Goal: Task Accomplishment & Management: Use online tool/utility

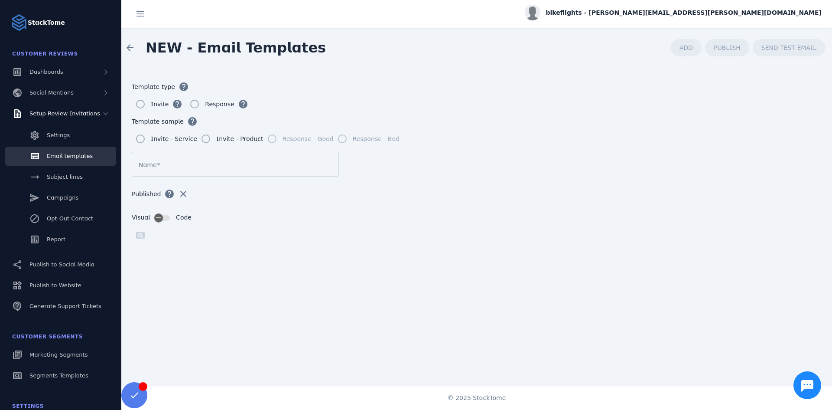
click at [537, 113] on legend "Template sample help" at bounding box center [477, 121] width 690 height 17
click at [475, 76] on form "Template type help Invite help Response help Template sample help Invite - Serv…" at bounding box center [476, 229] width 711 height 322
drag, startPoint x: 491, startPoint y: 175, endPoint x: 501, endPoint y: 170, distance: 11.1
click at [491, 175] on form "Template type help Invite help Response help Template sample help Invite - Serv…" at bounding box center [476, 229] width 711 height 322
click at [431, 76] on form "Template type help Invite help Response help Template sample help Invite - Serv…" at bounding box center [476, 229] width 711 height 322
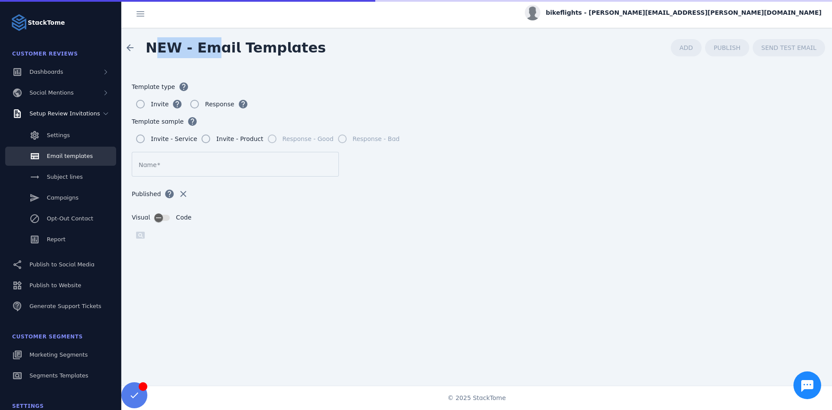
drag, startPoint x: 160, startPoint y: 42, endPoint x: 210, endPoint y: 50, distance: 50.5
click at [210, 50] on span "NEW - Email Templates" at bounding box center [236, 47] width 180 height 16
click at [496, 91] on legend "Template type help" at bounding box center [477, 86] width 690 height 17
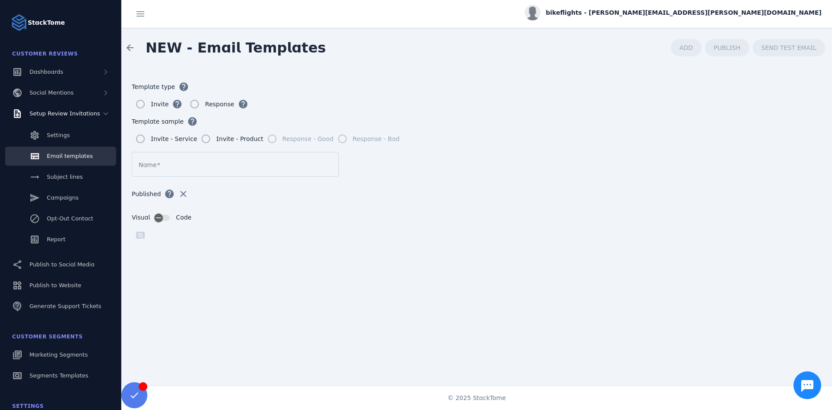
click at [420, 50] on div "arrow_back NEW - Email Templates ADD PUBLISH SEND TEST EMAIL" at bounding box center [476, 48] width 711 height 40
drag, startPoint x: 244, startPoint y: 47, endPoint x: 304, endPoint y: 47, distance: 60.7
click at [304, 47] on span "NEW - Email Templates" at bounding box center [236, 47] width 180 height 16
drag, startPoint x: 300, startPoint y: 49, endPoint x: 239, endPoint y: 52, distance: 60.3
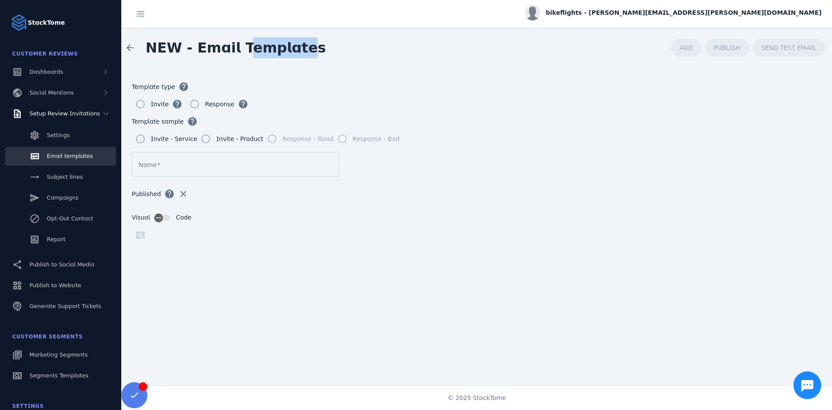
click at [239, 52] on span "NEW - Email Templates" at bounding box center [236, 47] width 180 height 16
drag, startPoint x: 203, startPoint y: 51, endPoint x: 297, endPoint y: 46, distance: 93.8
click at [297, 46] on span "NEW - Email Templates" at bounding box center [236, 47] width 180 height 16
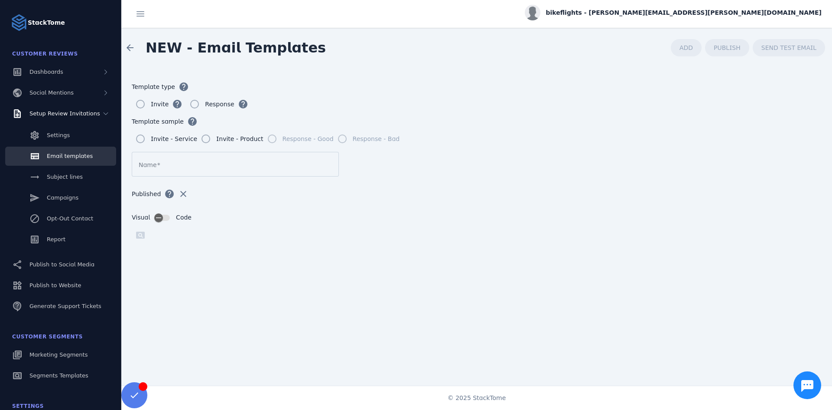
click at [439, 104] on div "Invite help Response help" at bounding box center [477, 103] width 690 height 17
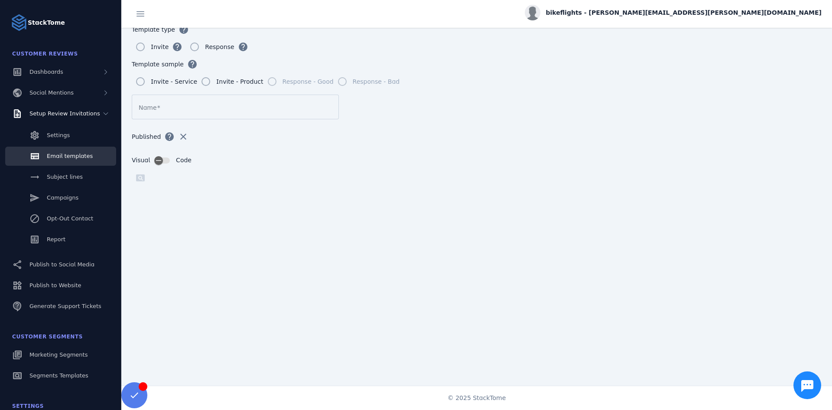
scroll to position [78, 0]
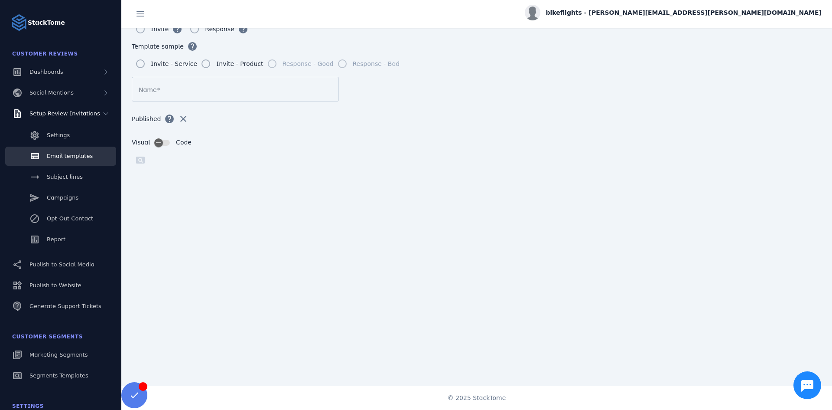
click at [613, 75] on form "Template type help Invite help Response help Template sample help Invite - Serv…" at bounding box center [476, 154] width 711 height 322
click at [575, 95] on form "Template type help Invite help Response help Template sample help Invite - Serv…" at bounding box center [476, 154] width 711 height 322
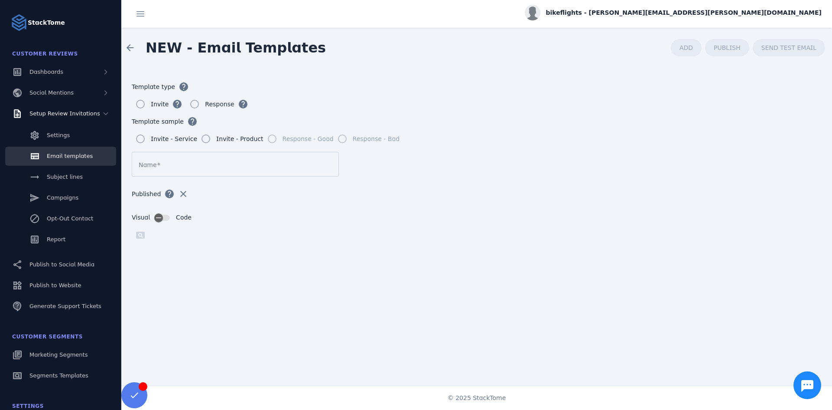
click at [775, 7] on div "bikeflights - [PERSON_NAME][EMAIL_ADDRESS][PERSON_NAME][DOMAIN_NAME]" at bounding box center [673, 13] width 297 height 16
click at [741, 15] on div at bounding box center [416, 205] width 832 height 410
click at [741, 15] on span "bikeflights - [PERSON_NAME][EMAIL_ADDRESS][PERSON_NAME][DOMAIN_NAME]" at bounding box center [684, 12] width 276 height 9
click at [741, 15] on div at bounding box center [416, 205] width 832 height 410
click at [77, 23] on div "StackTome" at bounding box center [60, 17] width 121 height 35
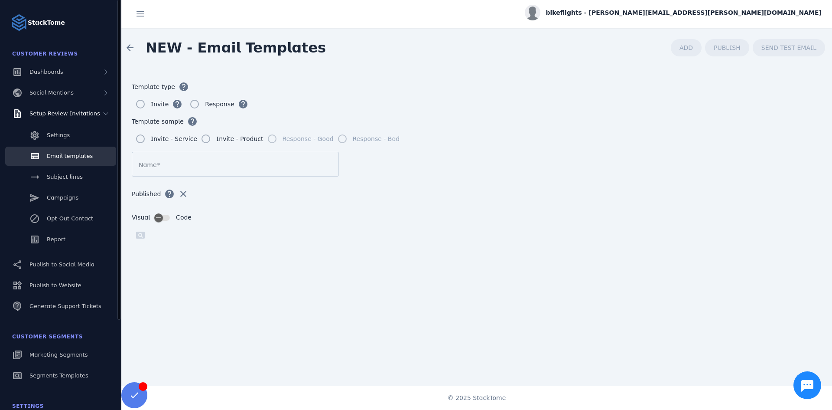
click at [34, 25] on strong "StackTome" at bounding box center [46, 22] width 37 height 9
click at [38, 71] on span "Dashboards" at bounding box center [46, 71] width 34 height 7
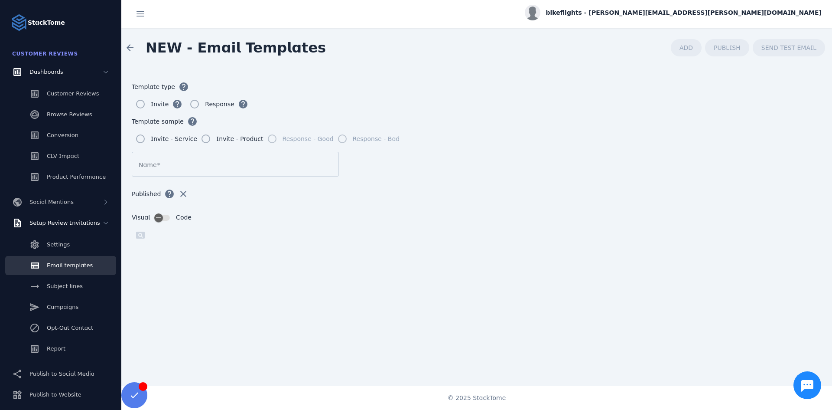
click at [481, 143] on mat-radio-group "Template sample help Invite - Service Invite - Product Response - Good Response…" at bounding box center [477, 130] width 690 height 35
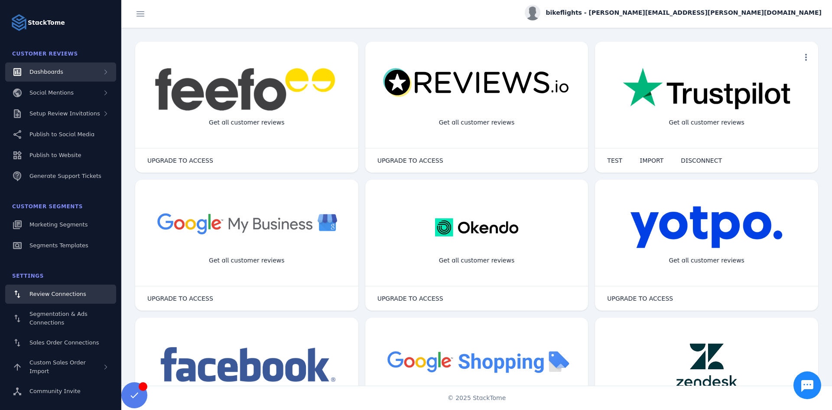
click at [58, 72] on span "Dashboards" at bounding box center [46, 71] width 34 height 7
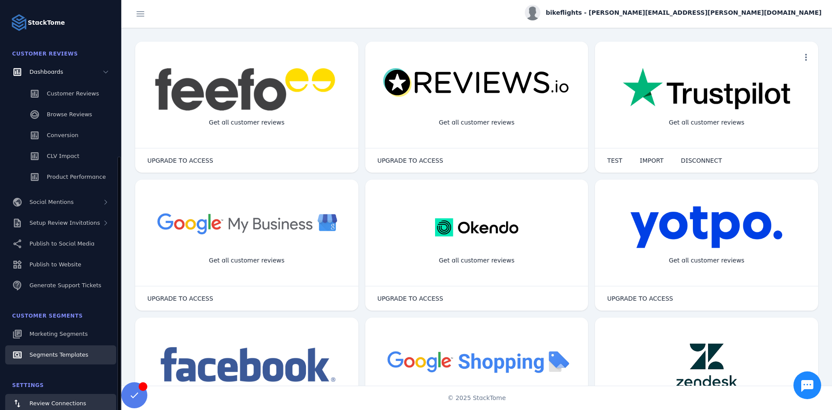
scroll to position [95, 0]
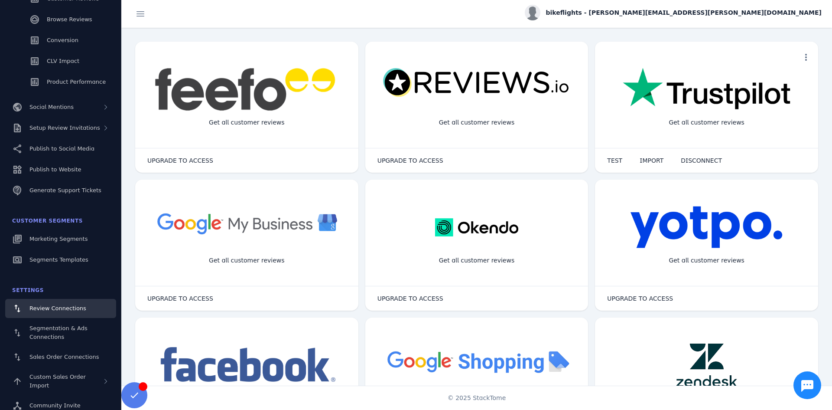
click at [708, 15] on span "bikeflights - [PERSON_NAME][EMAIL_ADDRESS][PERSON_NAME][DOMAIN_NAME]" at bounding box center [684, 12] width 276 height 9
click at [802, 85] on span "Sign out" at bounding box center [794, 83] width 25 height 10
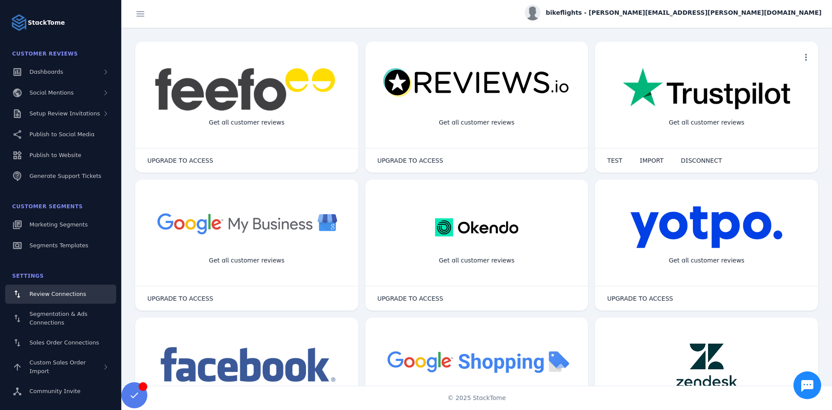
click at [786, 15] on span "bikeflights - [PERSON_NAME][EMAIL_ADDRESS][PERSON_NAME][DOMAIN_NAME]" at bounding box center [684, 12] width 276 height 9
click at [786, 15] on div at bounding box center [416, 205] width 832 height 410
click at [786, 15] on span "bikeflights - [PERSON_NAME][EMAIL_ADDRESS][PERSON_NAME][DOMAIN_NAME]" at bounding box center [684, 12] width 276 height 9
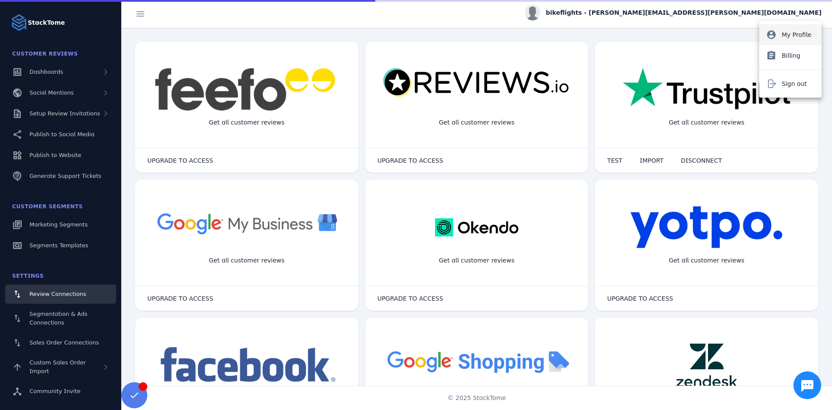
click at [786, 33] on span "My Profile" at bounding box center [796, 34] width 29 height 10
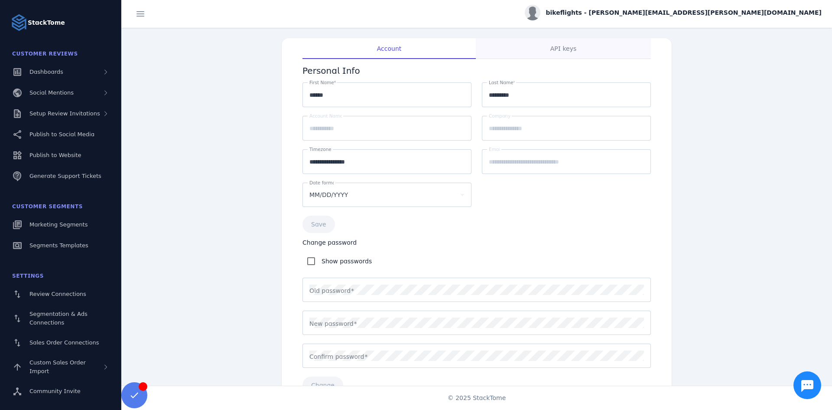
click at [560, 47] on span "API keys" at bounding box center [564, 49] width 26 height 6
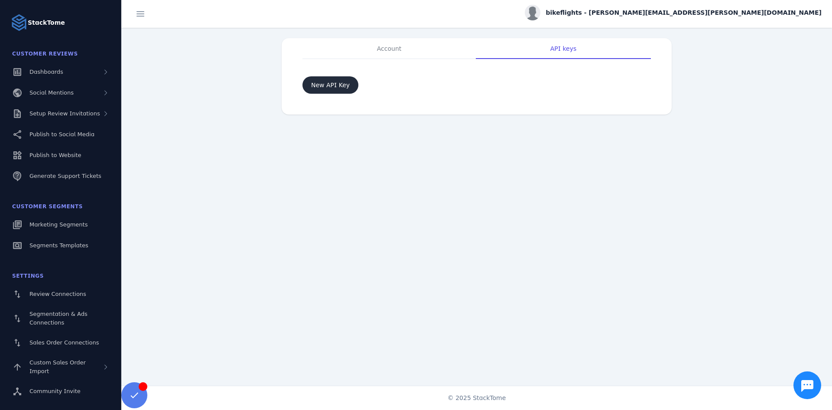
click at [347, 88] on span "Add new API key button" at bounding box center [331, 85] width 56 height 21
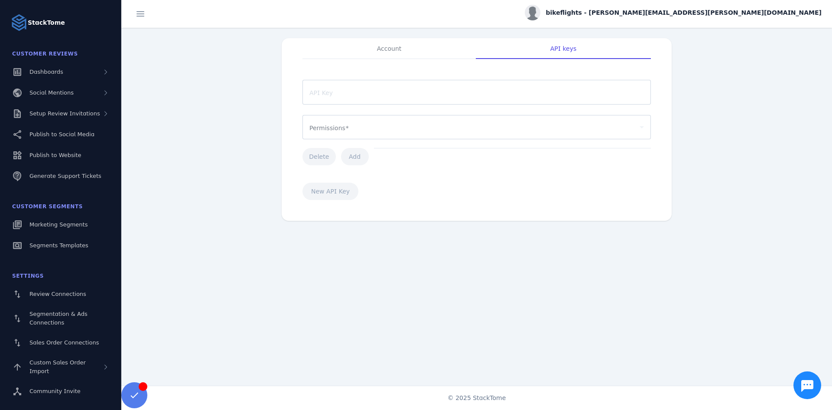
click at [238, 104] on div "Account API keys API Key Permissions Delete Add New API Key" at bounding box center [476, 129] width 711 height 203
click at [391, 48] on span "Account" at bounding box center [389, 49] width 25 height 6
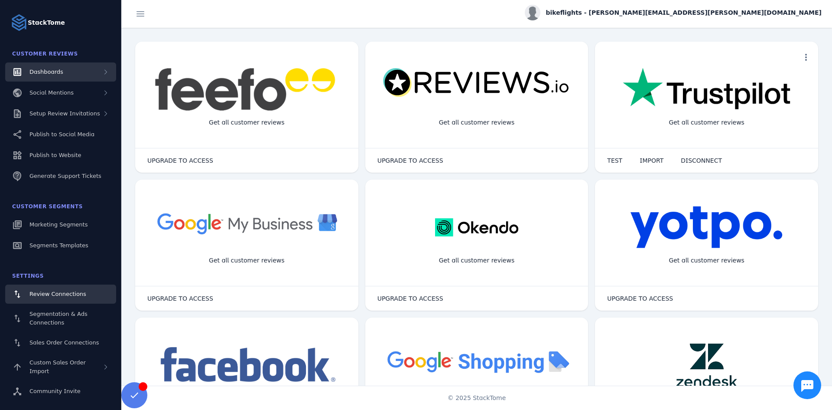
click at [68, 77] on div "Dashboards" at bounding box center [60, 71] width 111 height 19
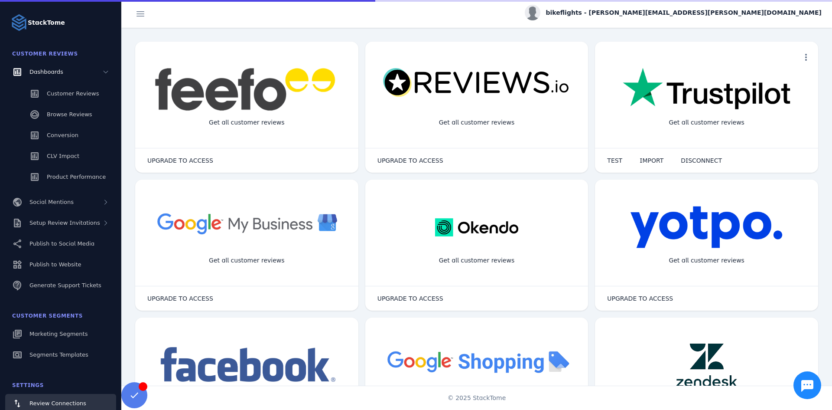
click at [732, 8] on div "bikeflights - [PERSON_NAME][EMAIL_ADDRESS][PERSON_NAME][DOMAIN_NAME]" at bounding box center [673, 13] width 297 height 16
click at [796, 32] on span "My Profile" at bounding box center [796, 34] width 29 height 10
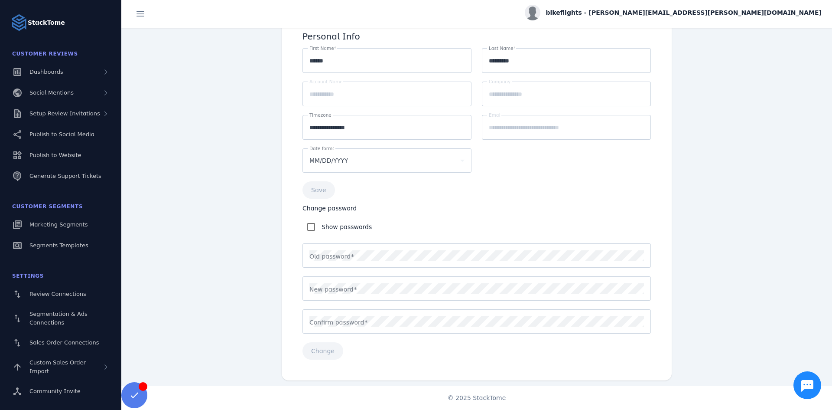
scroll to position [35, 0]
click at [72, 111] on span "Setup Review Invitations" at bounding box center [64, 113] width 71 height 7
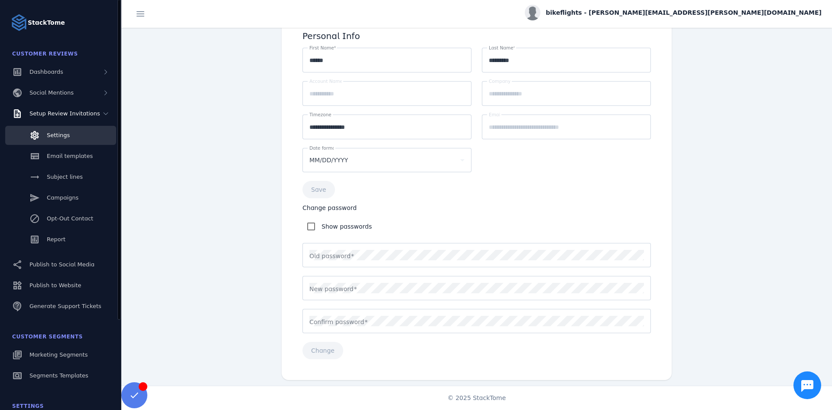
click at [71, 140] on link "Settings" at bounding box center [60, 135] width 111 height 19
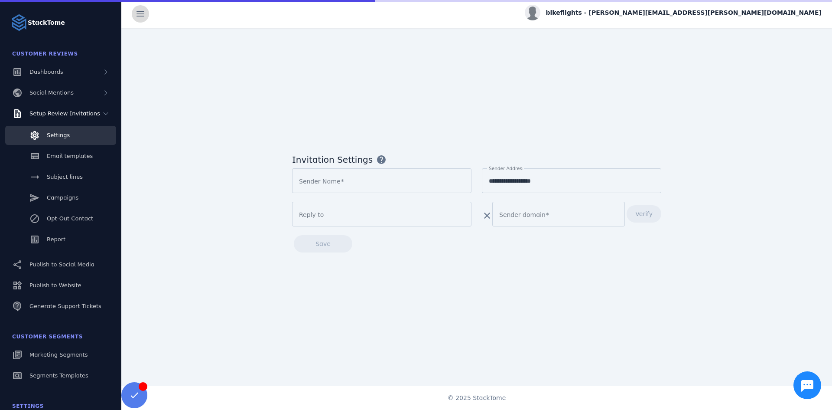
click at [137, 16] on span at bounding box center [140, 13] width 21 height 21
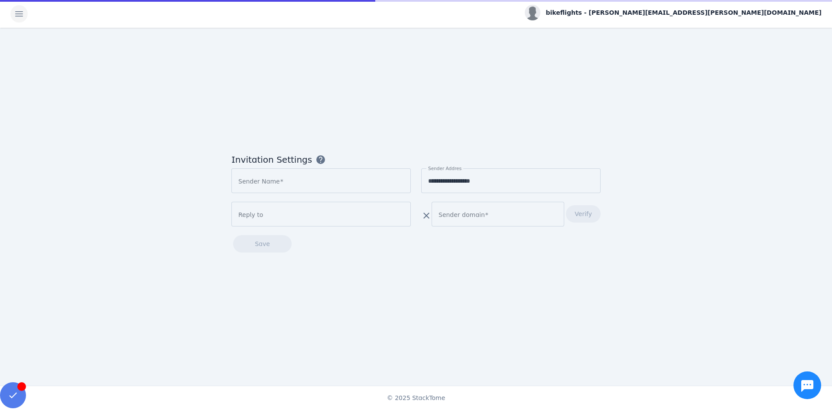
type input "**********"
click at [21, 16] on span at bounding box center [19, 13] width 21 height 21
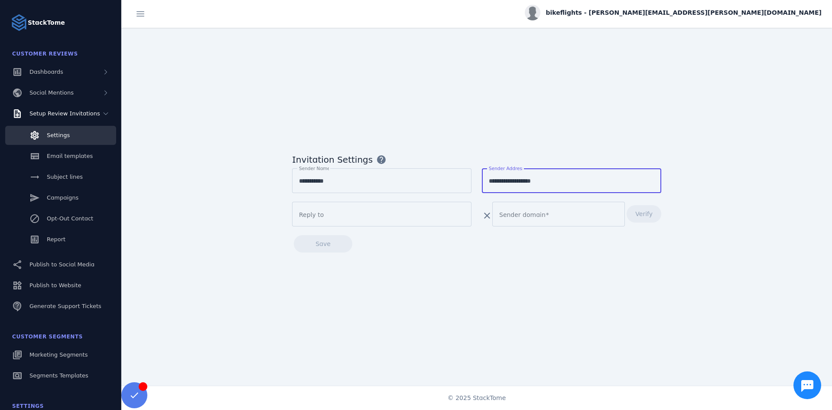
click at [508, 180] on input "**********" at bounding box center [572, 181] width 166 height 10
click at [442, 128] on div "**********" at bounding box center [476, 207] width 711 height 358
click at [510, 183] on input "**********" at bounding box center [572, 181] width 166 height 10
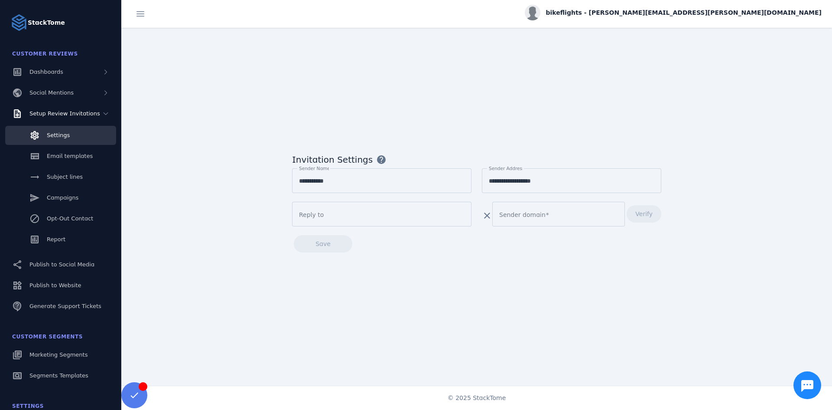
click at [417, 262] on div "**********" at bounding box center [476, 207] width 711 height 358
click at [68, 156] on span "Email templates" at bounding box center [70, 156] width 46 height 7
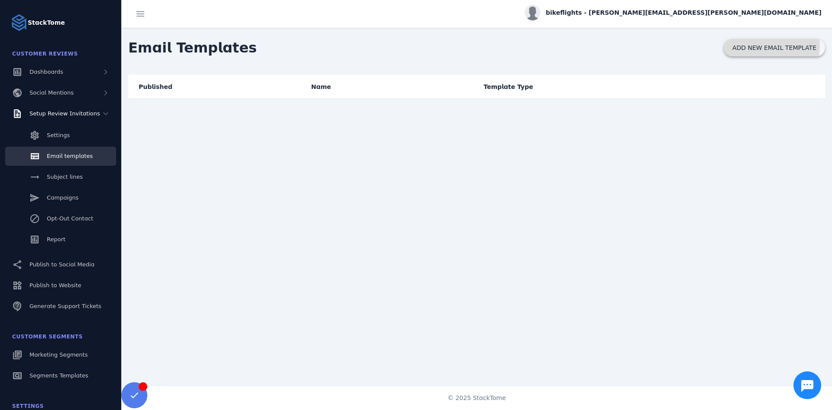
click at [760, 45] on span "ADD NEW EMAIL TEMPLATE" at bounding box center [775, 48] width 84 height 6
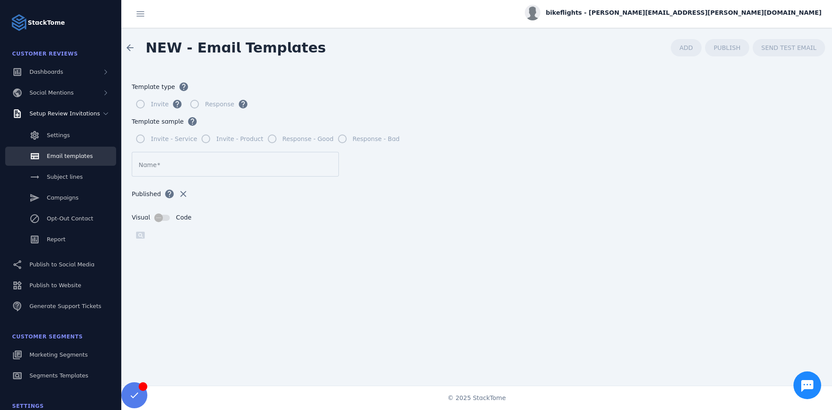
click at [172, 166] on input "Name" at bounding box center [235, 164] width 193 height 10
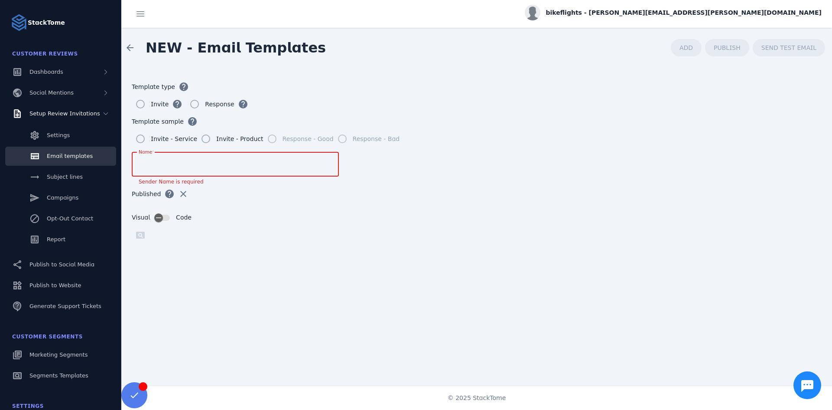
click at [168, 162] on input "Name" at bounding box center [235, 164] width 193 height 10
paste input "**********"
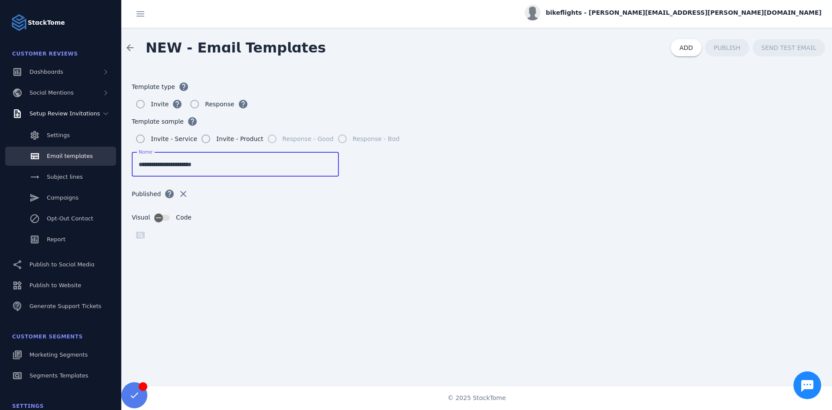
type input "**********"
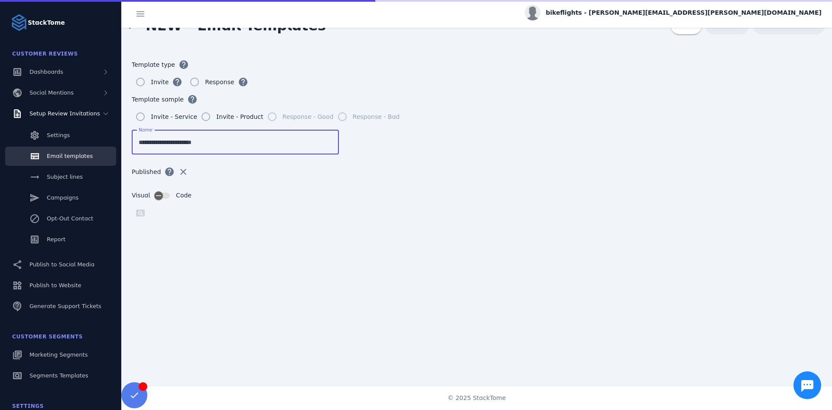
scroll to position [78, 0]
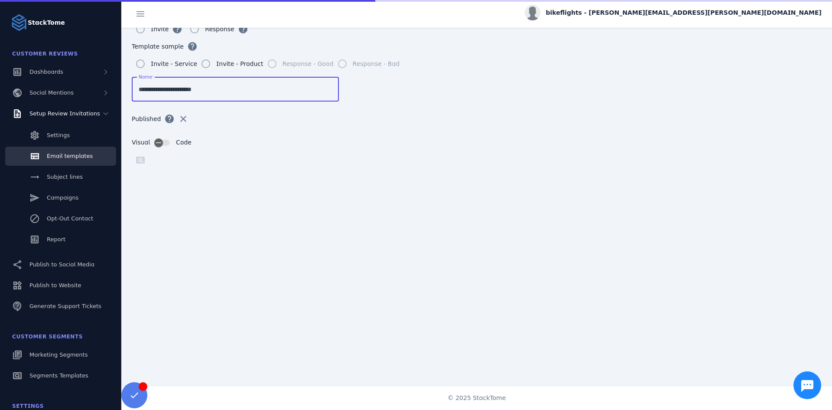
click at [173, 138] on div "Visual Code" at bounding box center [477, 142] width 690 height 9
click at [176, 140] on span "Code" at bounding box center [184, 142] width 16 height 9
click at [161, 140] on div "button" at bounding box center [158, 142] width 17 height 17
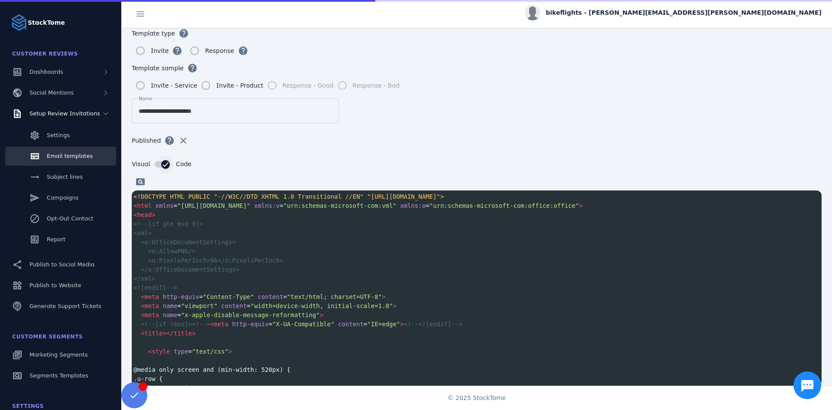
scroll to position [52, 0]
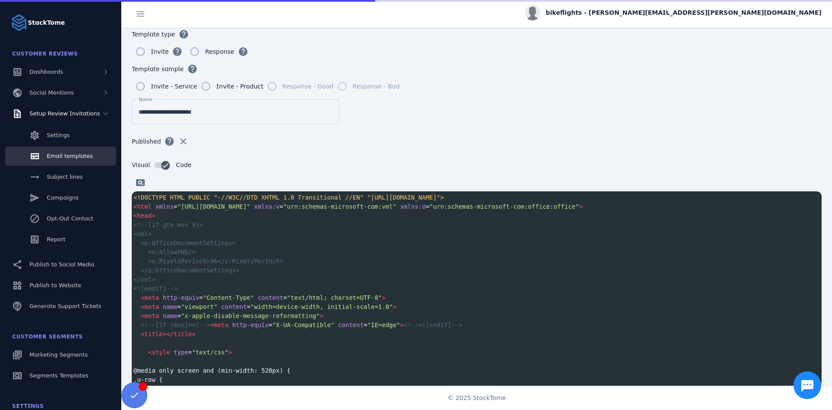
click at [209, 212] on pre "< head >" at bounding box center [477, 215] width 690 height 9
click at [163, 165] on icon "button" at bounding box center [165, 165] width 5 height 1
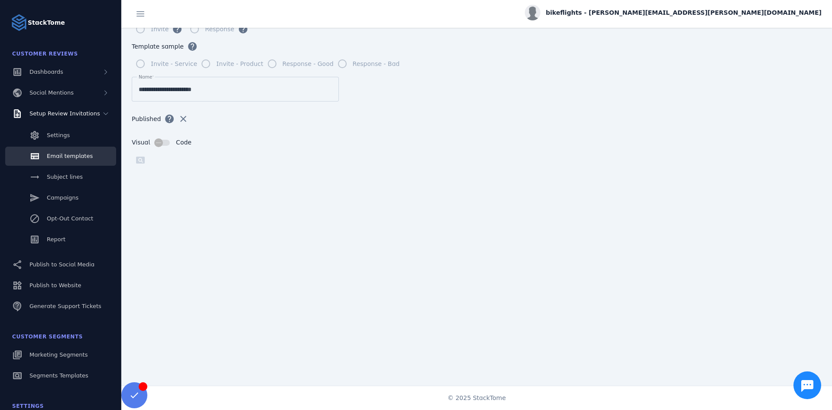
scroll to position [78, 0]
click at [176, 139] on span "Code" at bounding box center [184, 142] width 16 height 9
click at [158, 139] on icon "button" at bounding box center [159, 143] width 8 height 8
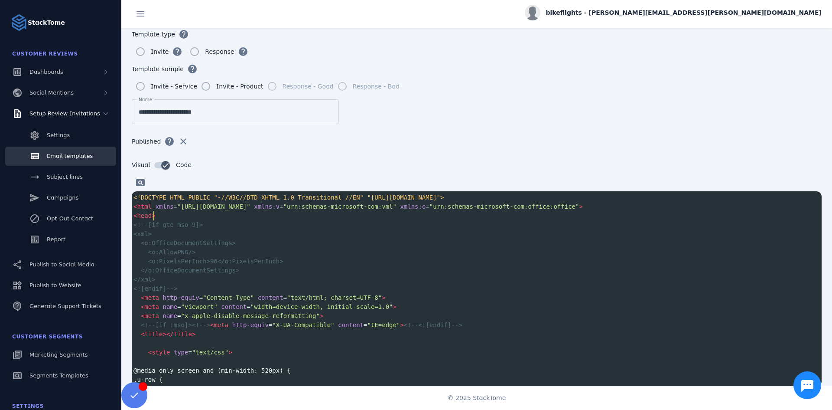
click at [239, 211] on pre "< head >" at bounding box center [477, 215] width 690 height 9
type textarea "**********"
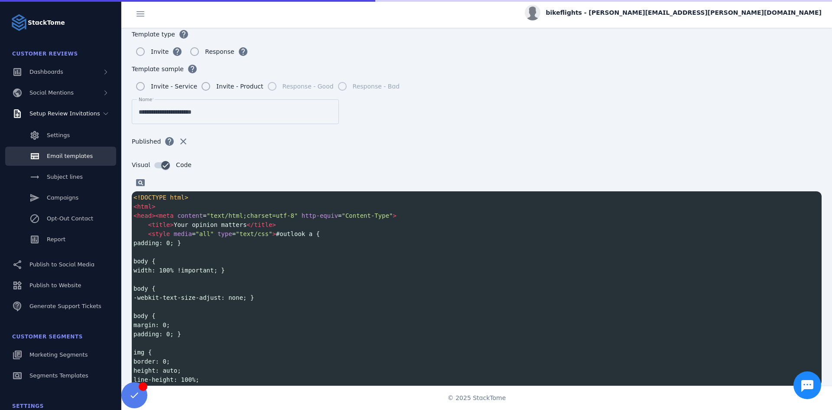
scroll to position [3104, 0]
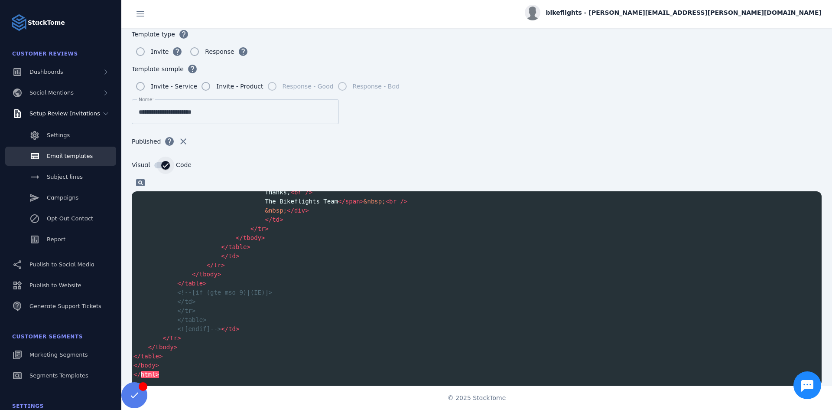
click at [154, 167] on div "button" at bounding box center [162, 165] width 16 height 6
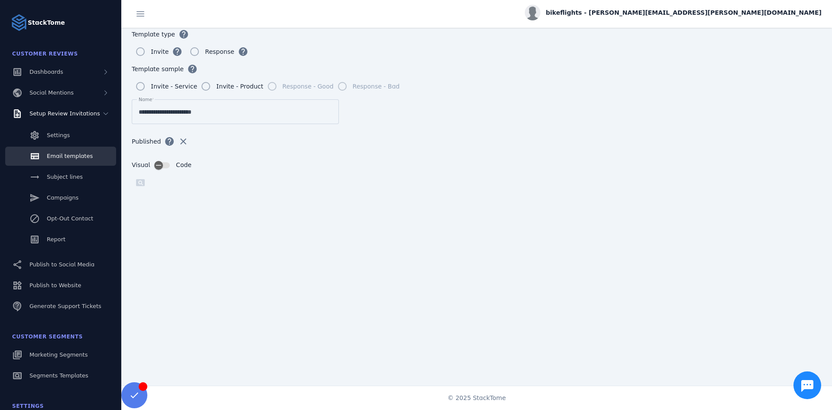
click at [186, 162] on span "Code" at bounding box center [184, 164] width 16 height 9
click at [155, 166] on icon "button" at bounding box center [159, 165] width 8 height 8
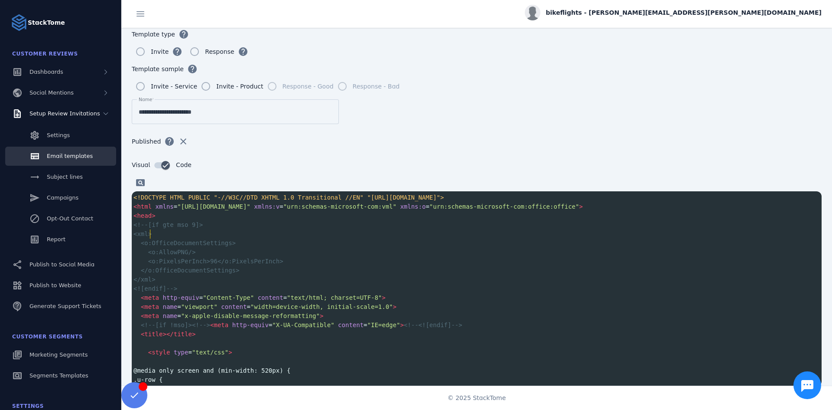
scroll to position [1, 0]
click at [276, 229] on pre "<xml>" at bounding box center [477, 233] width 690 height 9
type textarea "**********"
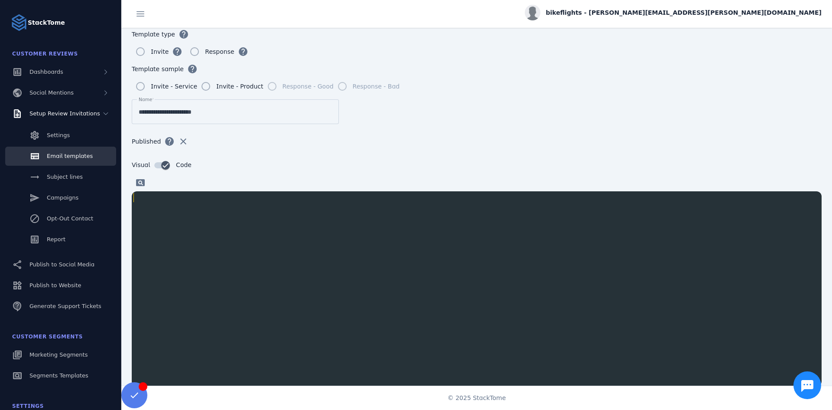
paste textarea "*****"
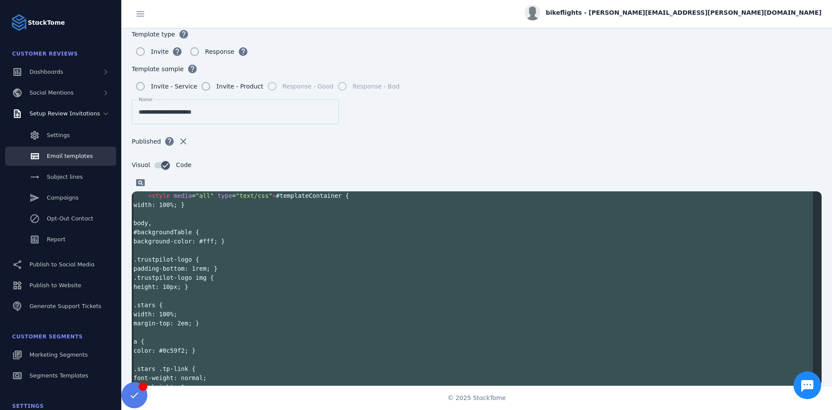
scroll to position [0, 0]
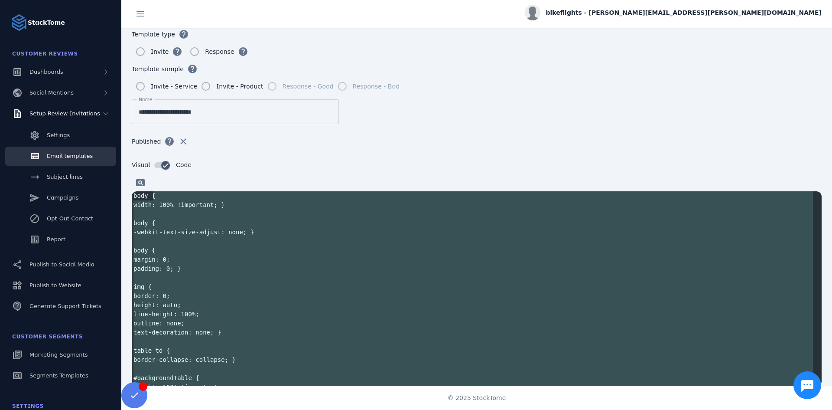
type textarea "**********"
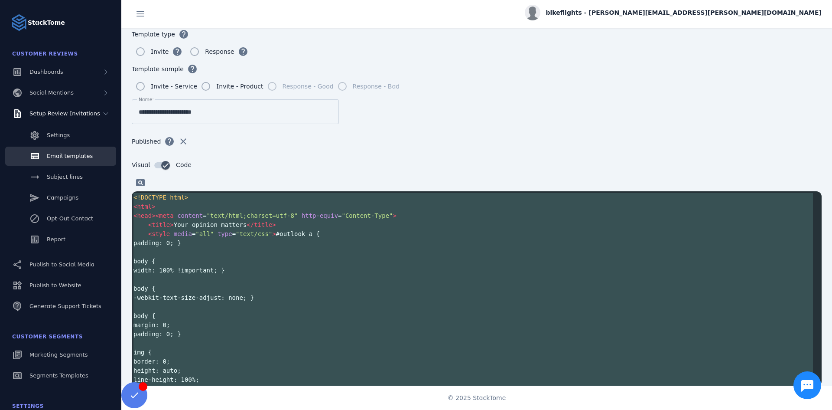
drag, startPoint x: 293, startPoint y: 233, endPoint x: 268, endPoint y: 116, distance: 119.4
click at [268, 116] on form "**********" at bounding box center [476, 176] width 711 height 322
click at [277, 200] on pre "<!DOCTYPE html>" at bounding box center [477, 197] width 690 height 9
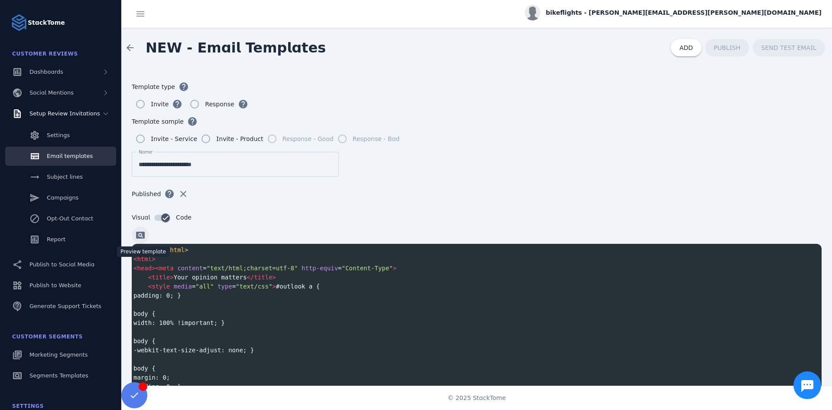
click at [137, 234] on span at bounding box center [140, 235] width 21 height 21
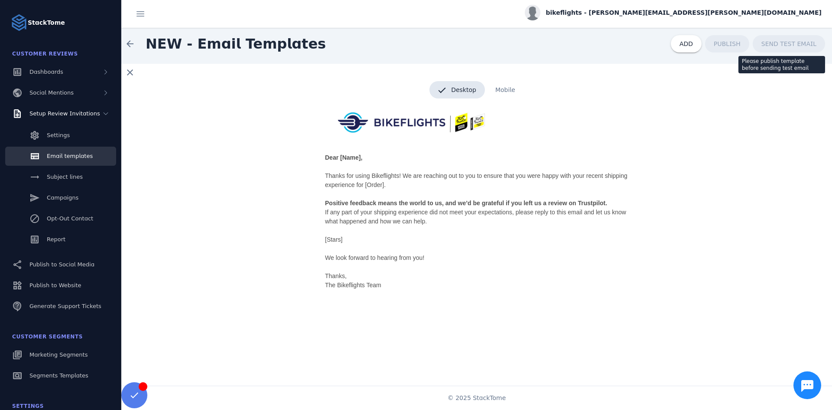
click at [784, 43] on div "SEND TEST EMAIL" at bounding box center [789, 43] width 72 height 17
click at [131, 72] on span at bounding box center [130, 72] width 21 height 21
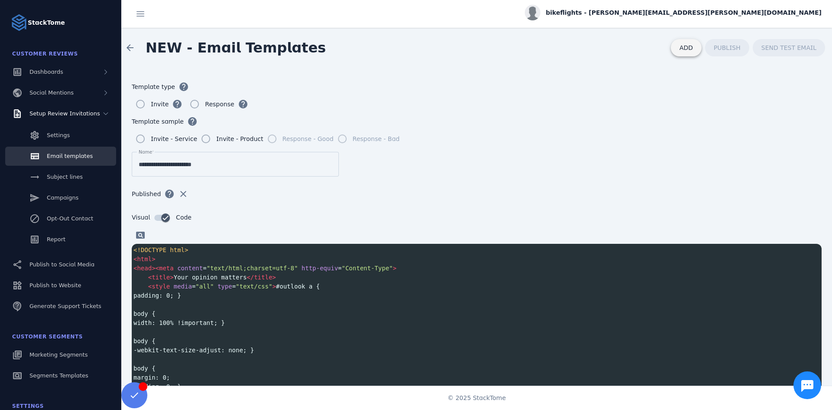
click at [682, 46] on span at bounding box center [686, 47] width 31 height 21
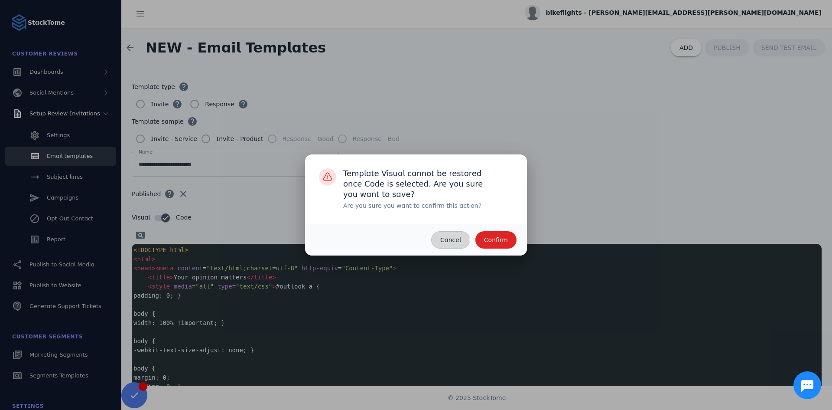
click at [447, 239] on span "Cancel" at bounding box center [450, 240] width 21 height 6
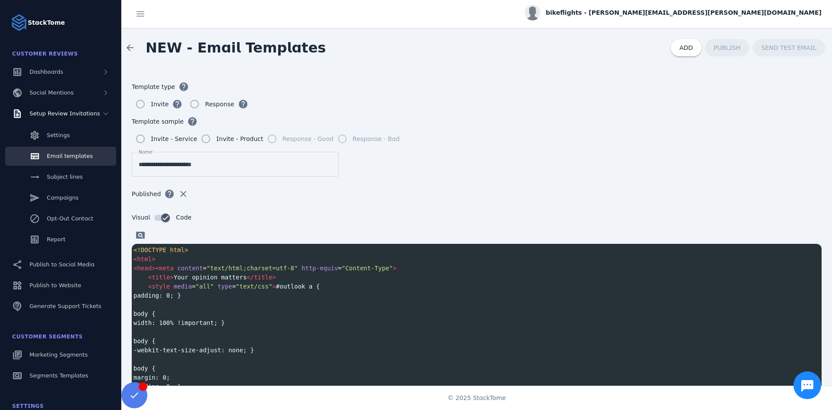
click at [478, 190] on div "Published help clear" at bounding box center [477, 199] width 690 height 28
drag, startPoint x: 199, startPoint y: 49, endPoint x: 224, endPoint y: 49, distance: 25.1
click at [224, 49] on span "NEW - Email Templates" at bounding box center [236, 47] width 180 height 16
drag, startPoint x: 248, startPoint y: 48, endPoint x: 291, endPoint y: 47, distance: 43.4
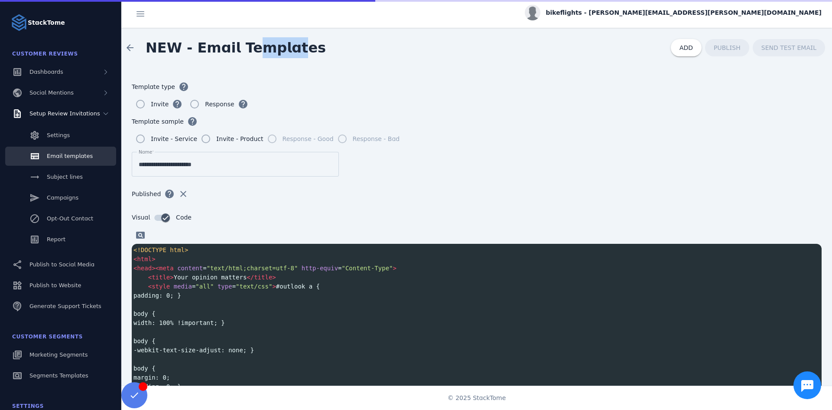
click at [291, 47] on span "NEW - Email Templates" at bounding box center [236, 47] width 180 height 16
drag, startPoint x: 297, startPoint y: 52, endPoint x: 243, endPoint y: 54, distance: 53.4
click at [243, 54] on span "NEW - Email Templates" at bounding box center [236, 47] width 180 height 16
click at [241, 52] on span "NEW - Email Templates" at bounding box center [236, 47] width 180 height 16
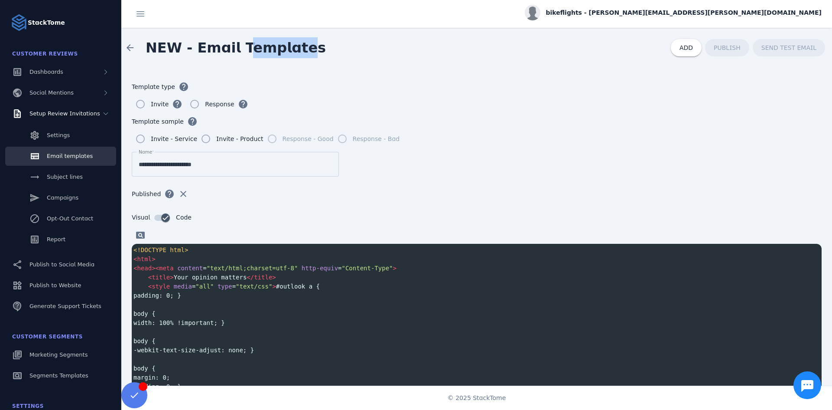
drag, startPoint x: 240, startPoint y: 52, endPoint x: 295, endPoint y: 54, distance: 54.7
click at [295, 54] on span "NEW - Email Templates" at bounding box center [236, 47] width 180 height 16
drag, startPoint x: 294, startPoint y: 49, endPoint x: 246, endPoint y: 46, distance: 48.7
click at [246, 46] on span "NEW - Email Templates" at bounding box center [236, 47] width 180 height 16
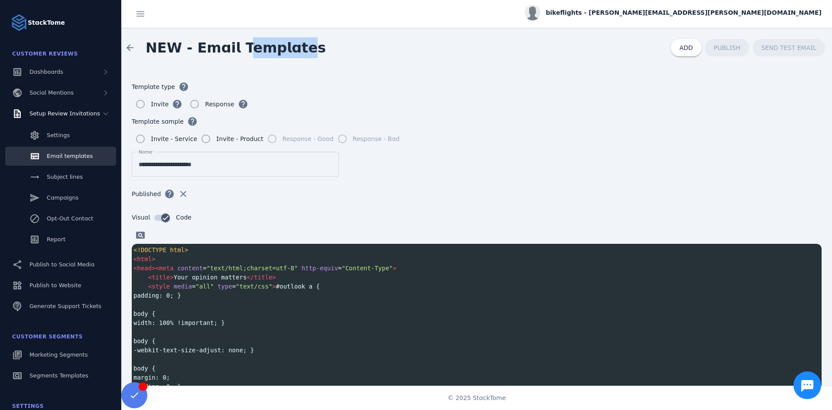
click at [246, 46] on span "NEW - Email Templates" at bounding box center [236, 47] width 180 height 16
click at [220, 165] on input "**********" at bounding box center [235, 164] width 193 height 10
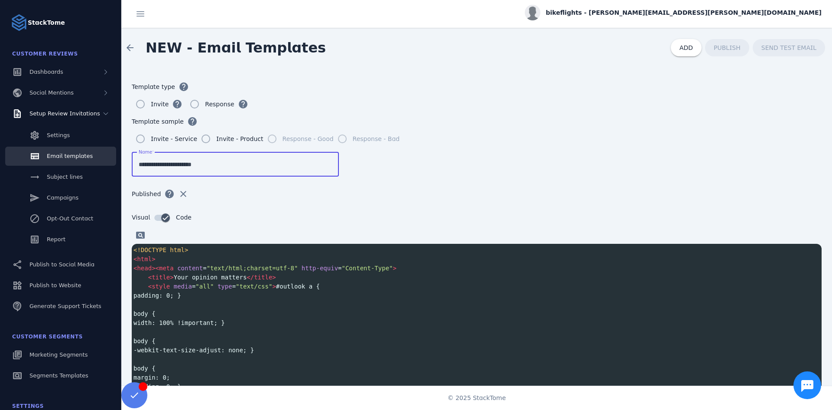
click at [220, 165] on input "**********" at bounding box center [235, 164] width 193 height 10
drag, startPoint x: 220, startPoint y: 165, endPoint x: 535, endPoint y: 92, distance: 323.1
click at [535, 92] on legend "Template type help" at bounding box center [477, 86] width 690 height 17
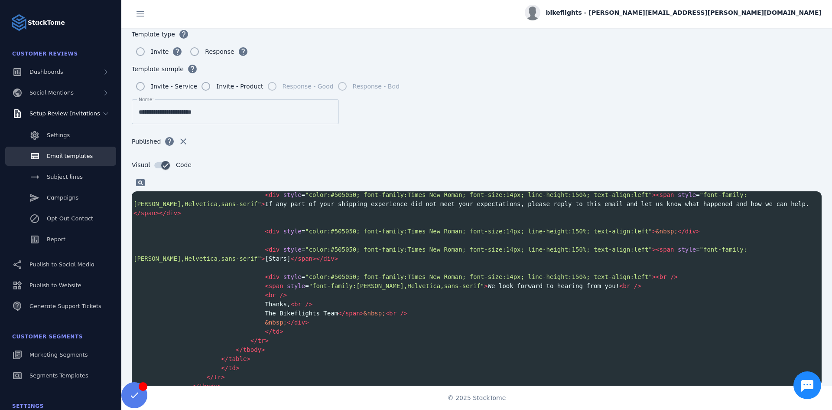
scroll to position [2989, 0]
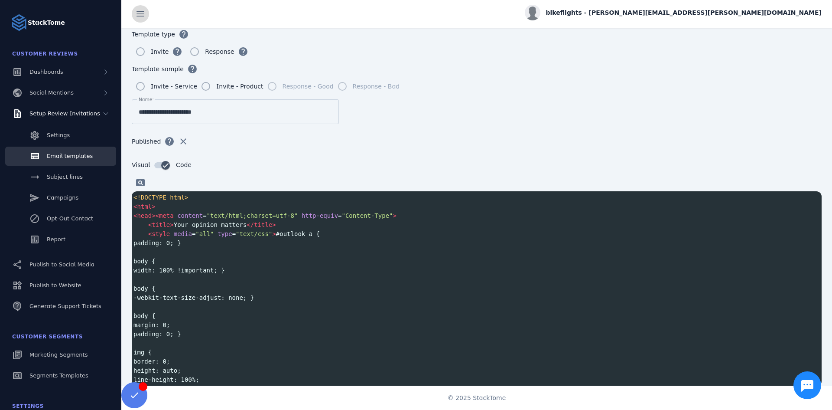
click at [146, 13] on span at bounding box center [140, 13] width 21 height 21
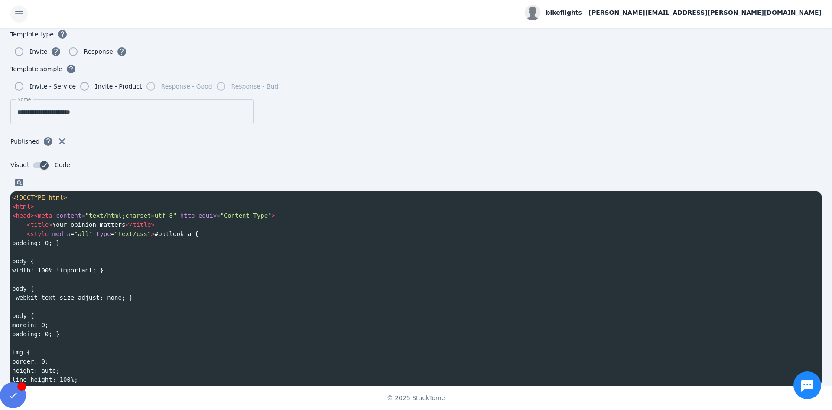
click at [16, 14] on span at bounding box center [19, 13] width 21 height 21
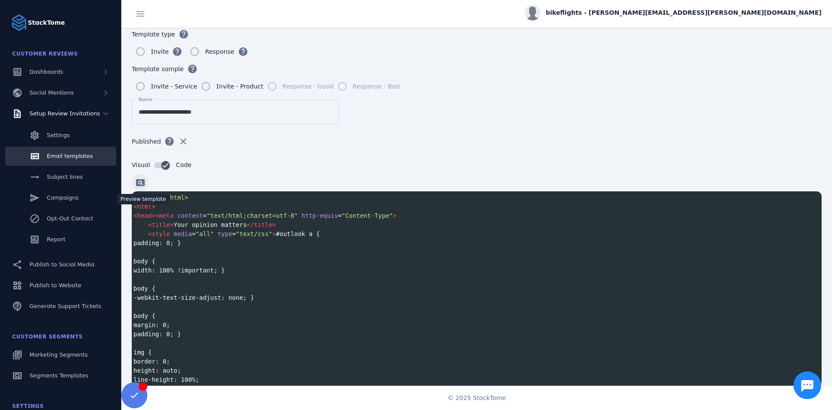
click at [139, 183] on span at bounding box center [140, 182] width 21 height 21
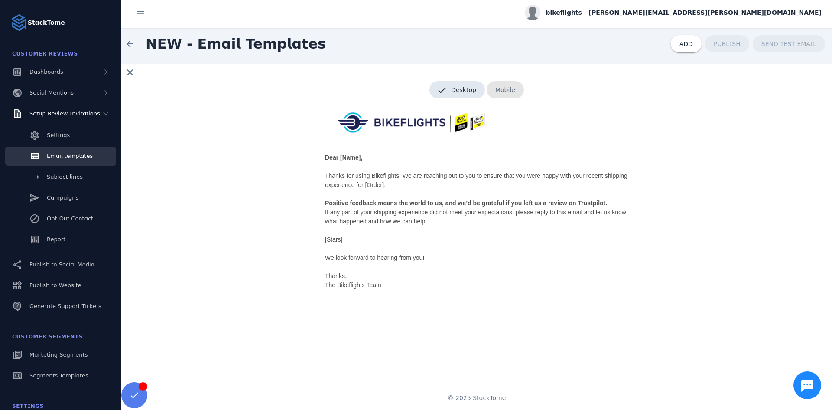
click at [502, 91] on span "Mobile" at bounding box center [505, 89] width 37 height 17
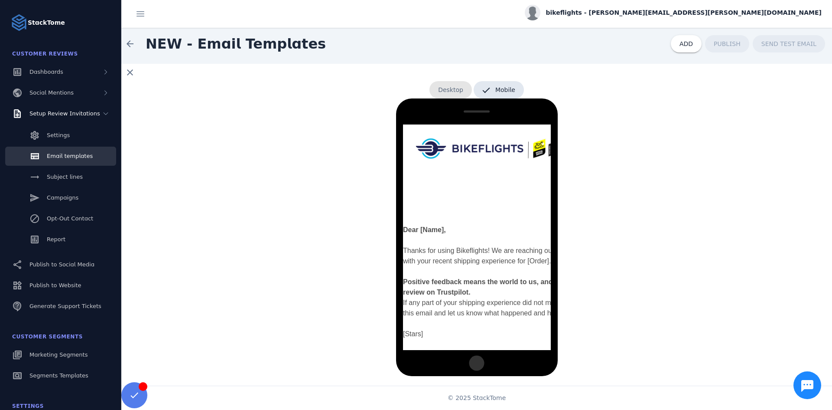
click at [453, 91] on span "Desktop" at bounding box center [451, 89] width 42 height 17
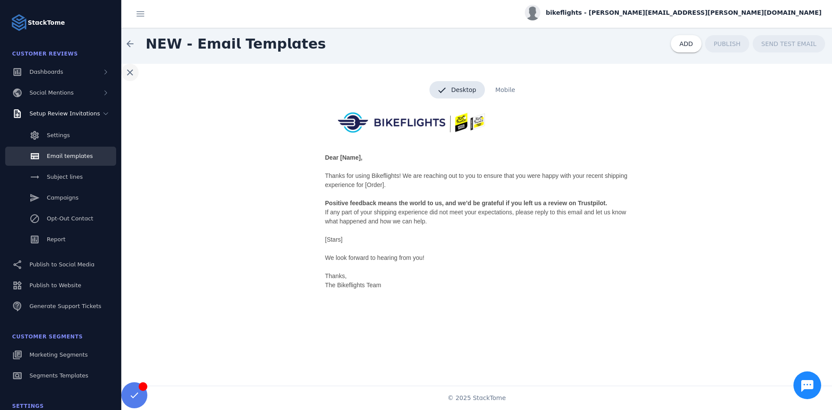
click at [131, 75] on span at bounding box center [130, 72] width 21 height 21
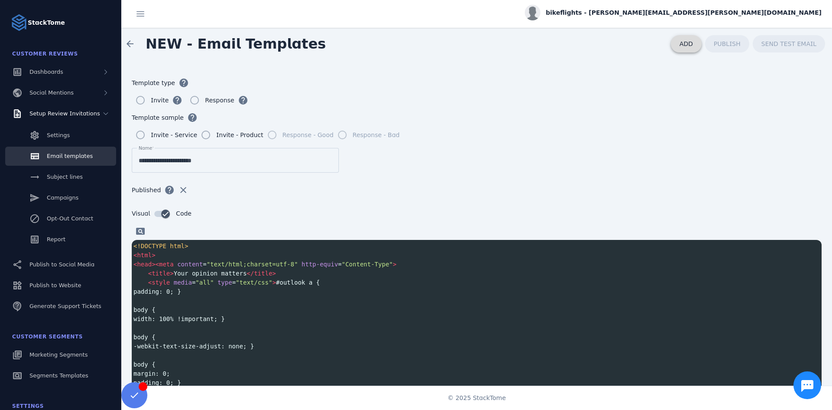
click at [691, 47] on span "ADD" at bounding box center [686, 43] width 13 height 7
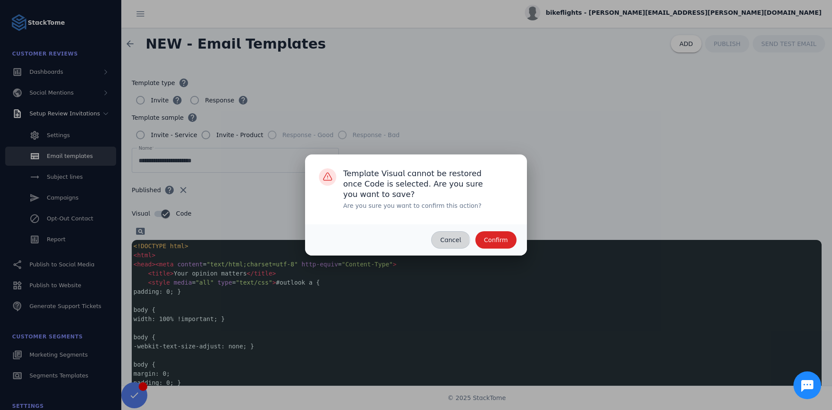
click at [446, 241] on span "Cancel" at bounding box center [450, 240] width 21 height 6
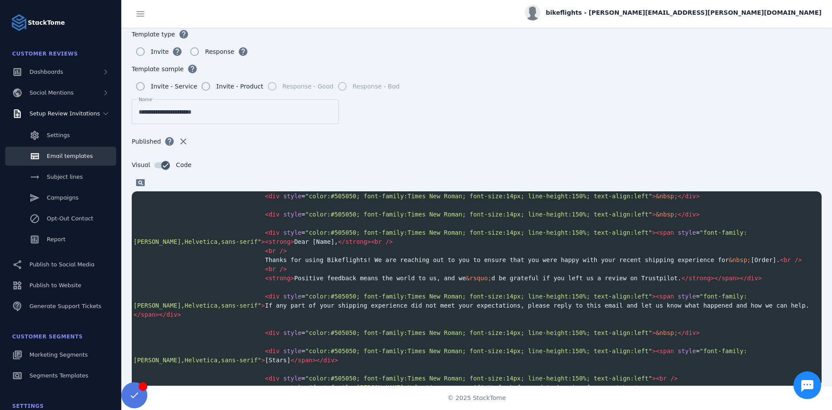
click at [137, 397] on span at bounding box center [134, 395] width 21 height 21
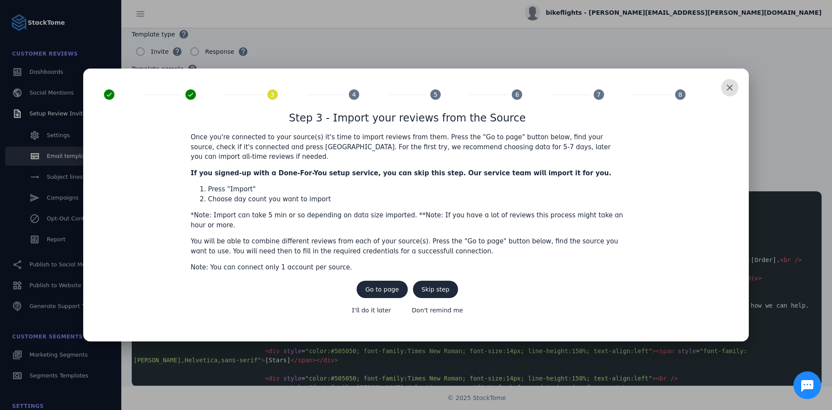
click at [637, 43] on div at bounding box center [416, 205] width 832 height 410
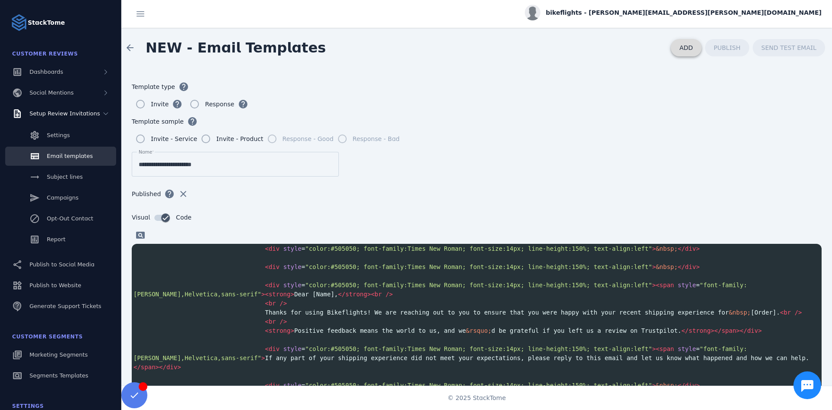
click at [693, 47] on span "ADD" at bounding box center [686, 47] width 13 height 7
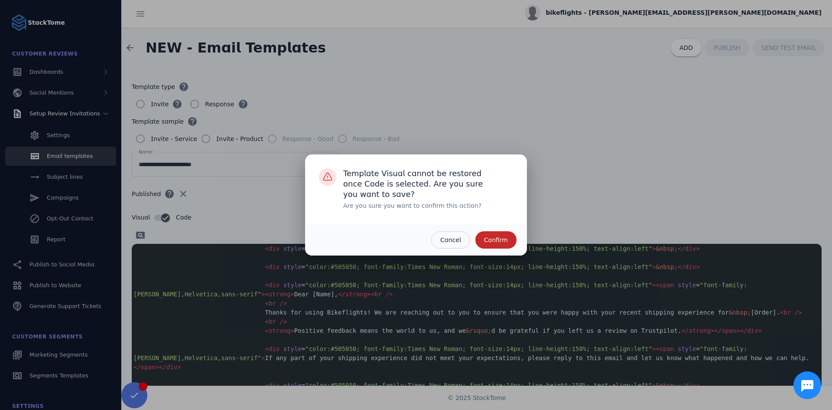
click at [496, 242] on span "Confirm" at bounding box center [496, 240] width 24 height 6
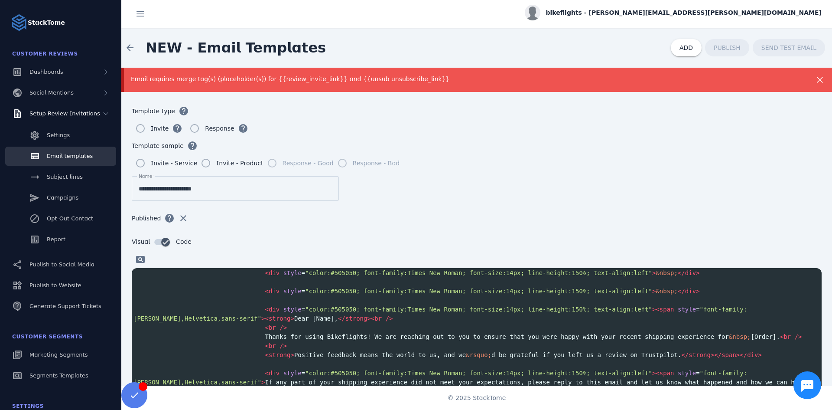
click at [326, 79] on div "Email requires merge tag(s) (placeholder(s)) for {{review_invite_link}} and {{u…" at bounding box center [443, 79] width 625 height 9
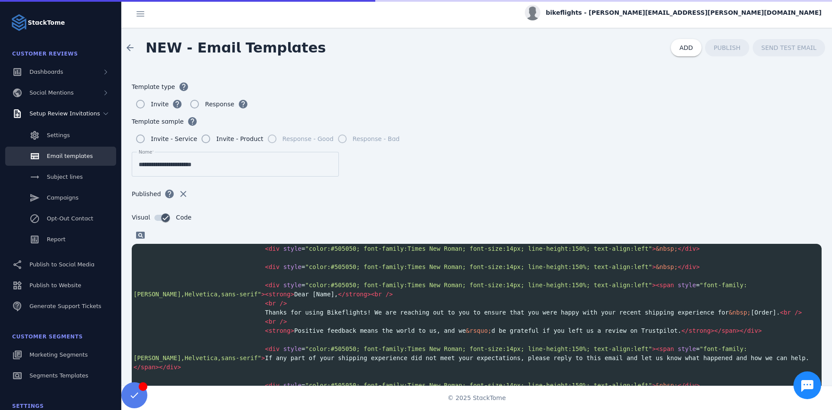
click at [736, 13] on span "bikeflights - [PERSON_NAME][EMAIL_ADDRESS][PERSON_NAME][DOMAIN_NAME]" at bounding box center [684, 12] width 276 height 9
click at [781, 89] on button "Sign out" at bounding box center [791, 83] width 62 height 21
